Goal: Check status

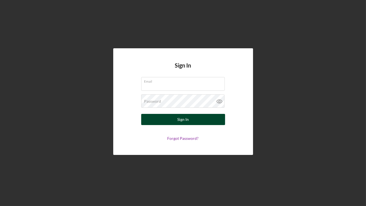
type input "[EMAIL_ADDRESS][DOMAIN_NAME]"
click at [196, 124] on button "Sign In" at bounding box center [183, 119] width 84 height 11
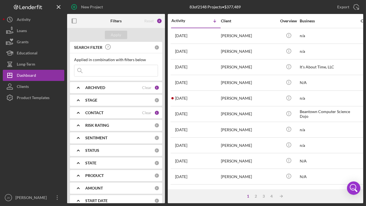
click at [132, 71] on input at bounding box center [115, 70] width 83 height 11
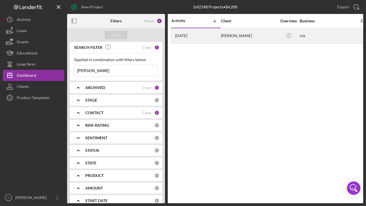
type input "[PERSON_NAME]"
click at [235, 40] on div "[PERSON_NAME]" at bounding box center [249, 35] width 56 height 15
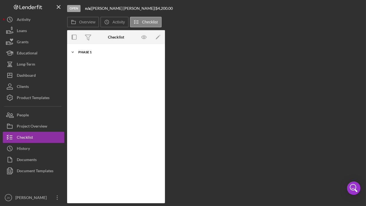
click at [88, 55] on div "Icon/Expander Phase 1 10 / 10" at bounding box center [116, 52] width 98 height 11
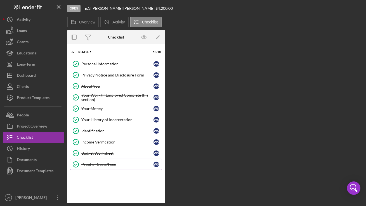
click at [106, 162] on div "Proof of Costs/Fees" at bounding box center [117, 164] width 72 height 4
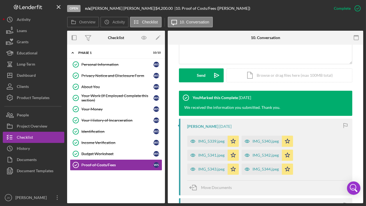
scroll to position [193, 0]
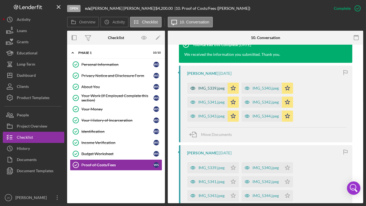
click at [212, 91] on div "IMG_5339.jpeg" at bounding box center [207, 88] width 40 height 11
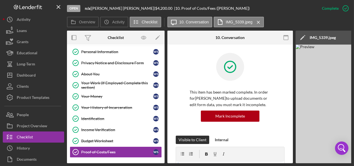
scroll to position [5, 0]
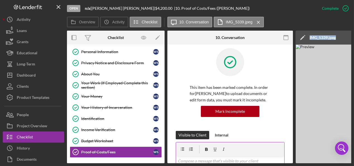
drag, startPoint x: 253, startPoint y: 164, endPoint x: 280, endPoint y: 159, distance: 27.8
click at [295, 159] on div "Open n/a | [PERSON_NAME] | $4,200.00 | 10. Proof of Costs/Fees ([PERSON_NAME]) …" at bounding box center [177, 83] width 354 height 166
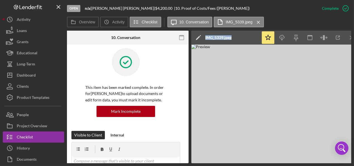
scroll to position [0, 104]
click at [282, 39] on line "button" at bounding box center [282, 38] width 0 height 3
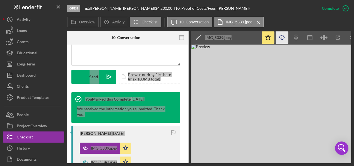
scroll to position [186, 0]
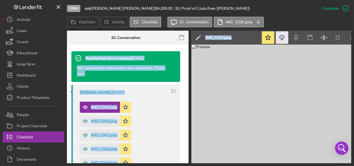
click at [285, 40] on icon "Icon/Download" at bounding box center [282, 38] width 13 height 13
